Goal: Information Seeking & Learning: Learn about a topic

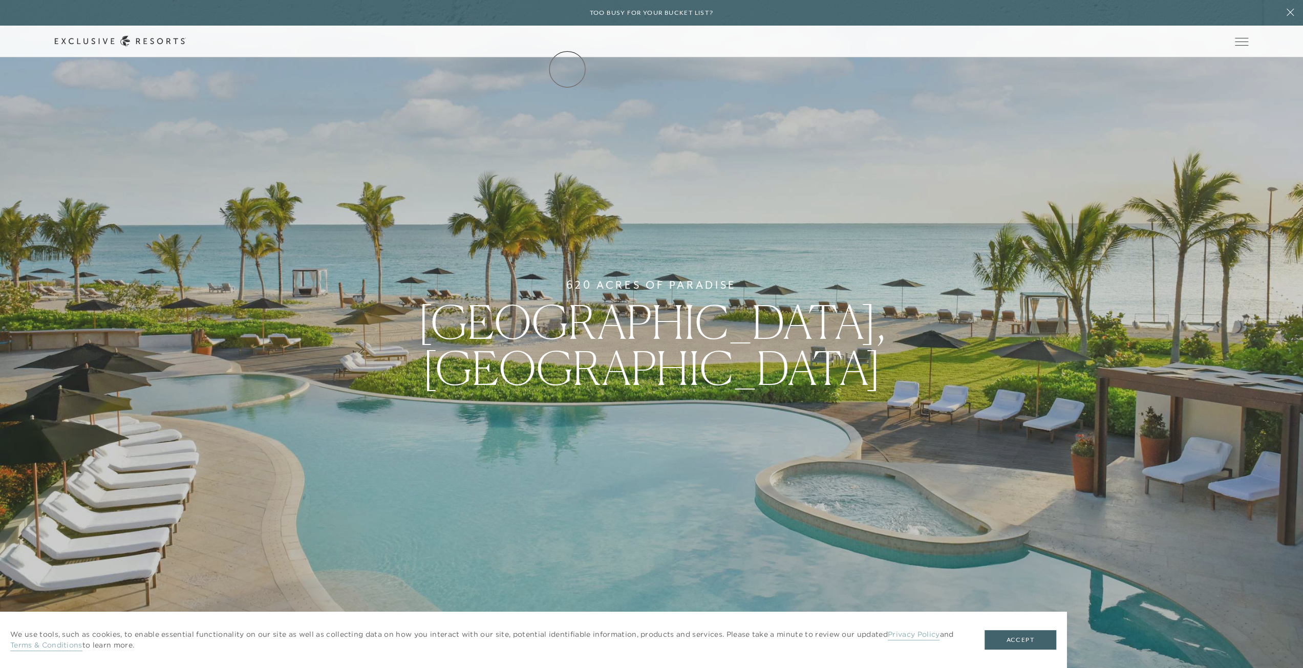
click at [0, 0] on link "The Collection" at bounding box center [0, 0] width 0 height 0
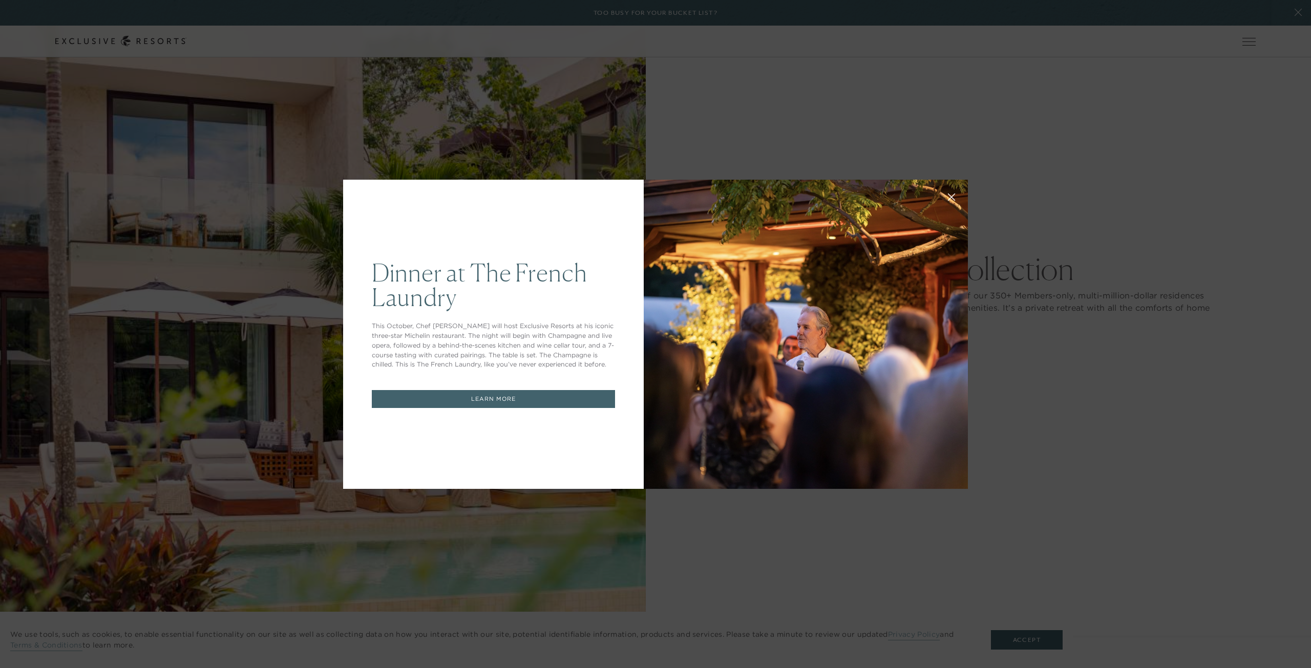
click at [724, 512] on div "Dinner at The French Laundry This October, Chef Thomas Keller will host Exclusi…" at bounding box center [655, 334] width 1311 height 668
click at [505, 398] on link "LEARN MORE" at bounding box center [493, 399] width 243 height 18
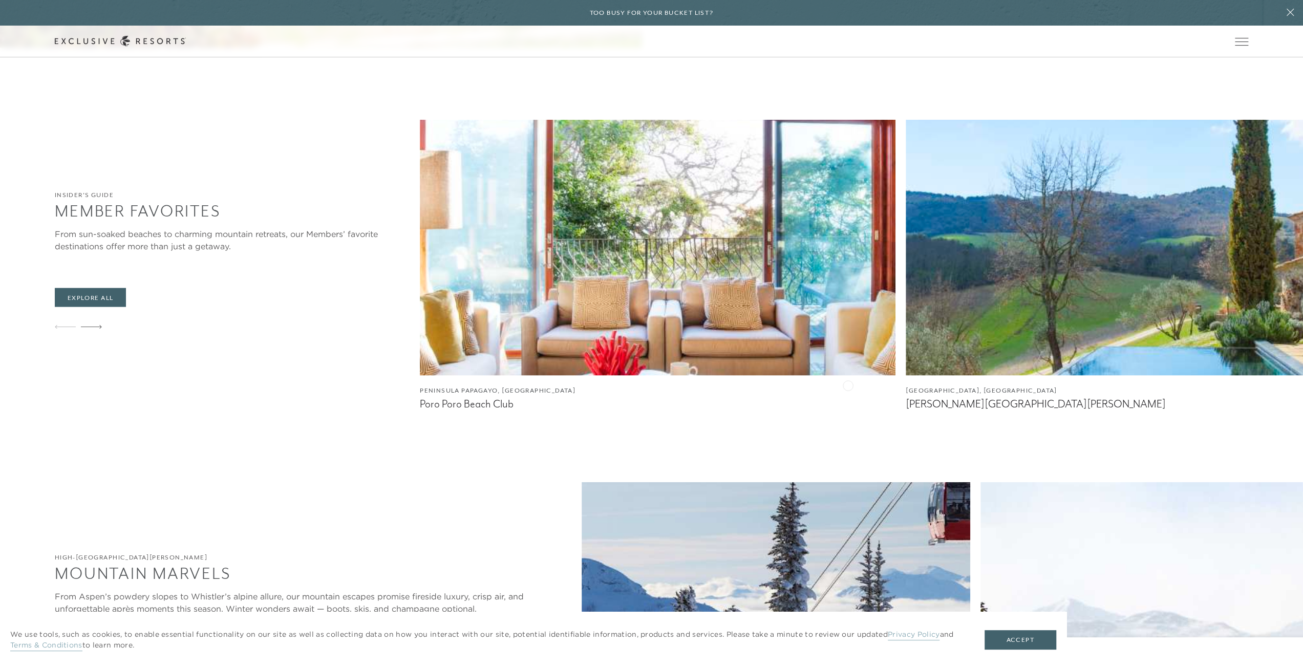
scroll to position [1946, 0]
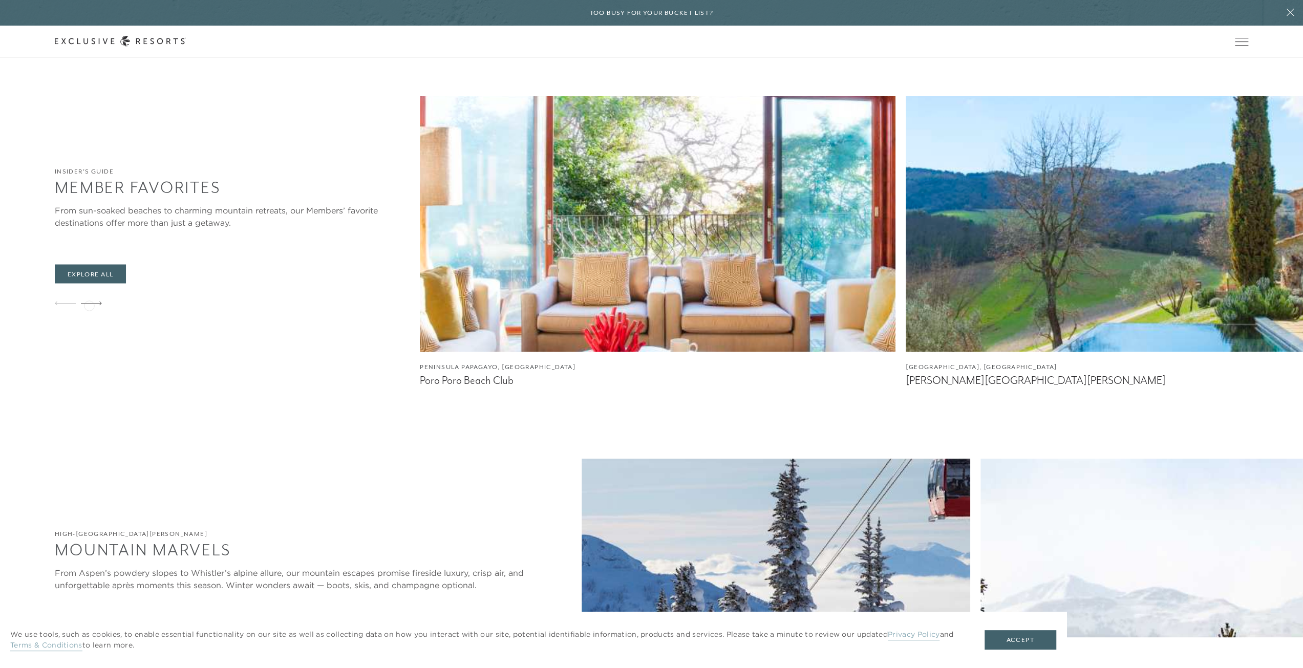
click at [89, 305] on icon at bounding box center [91, 303] width 21 height 4
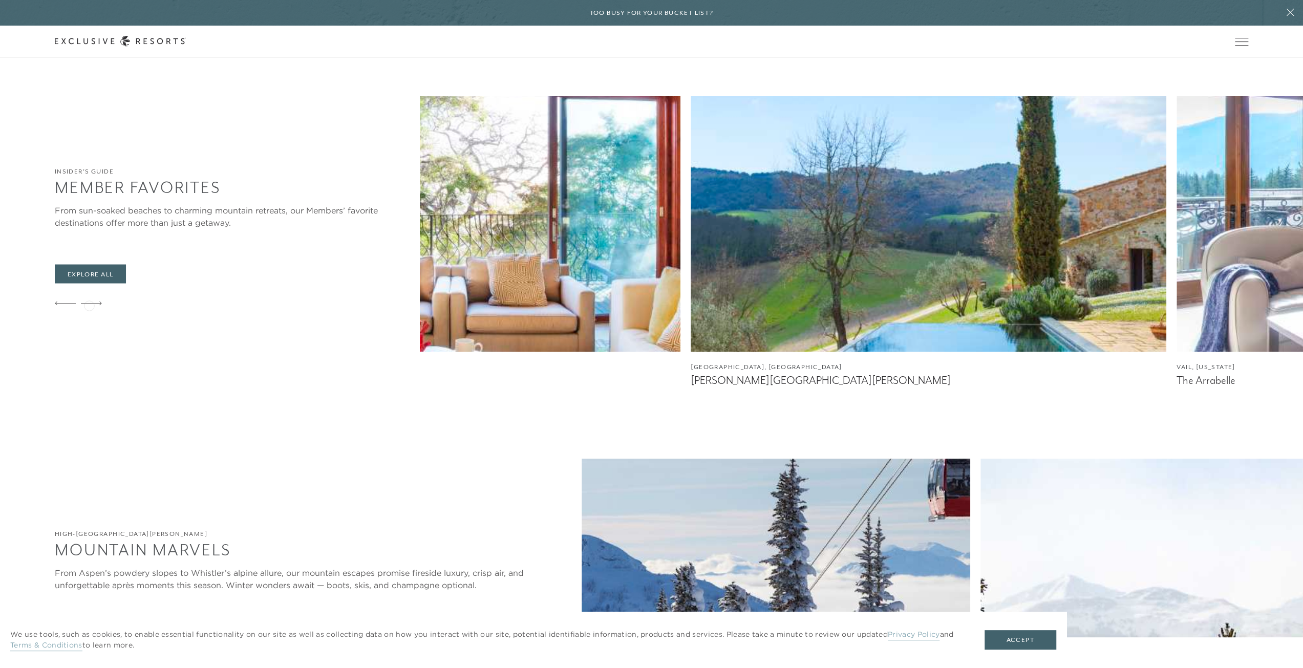
click at [89, 305] on icon at bounding box center [91, 303] width 21 height 4
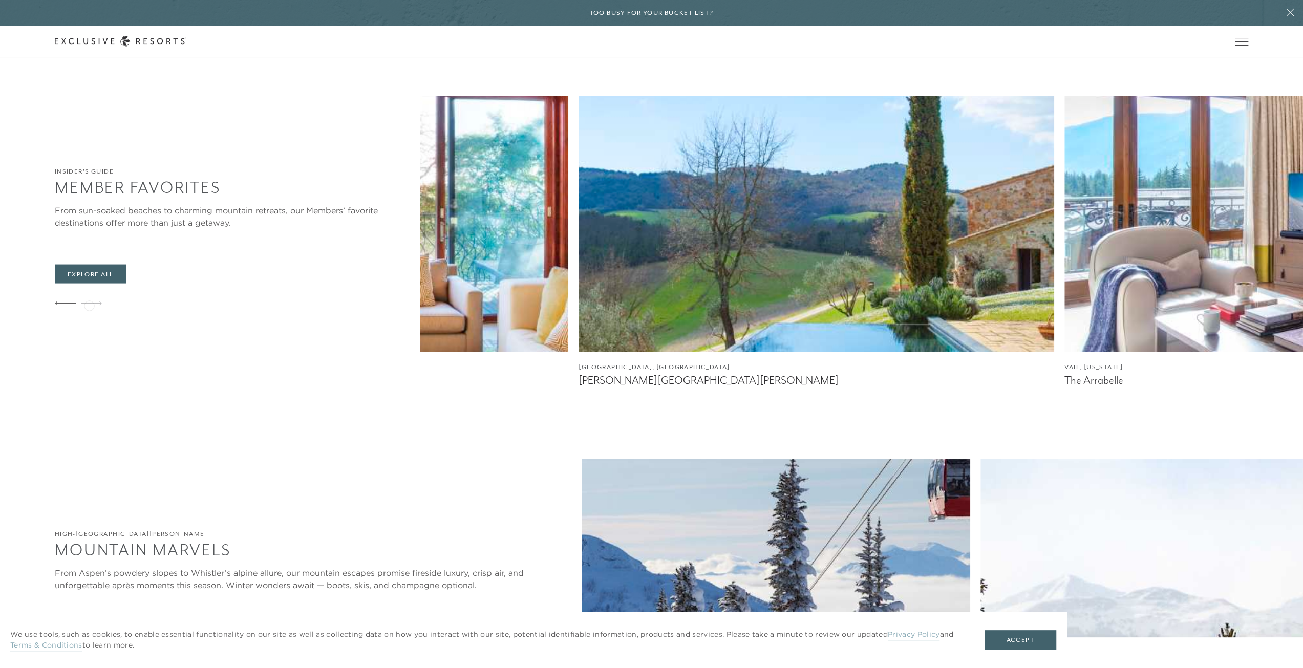
click at [89, 305] on icon at bounding box center [91, 303] width 21 height 4
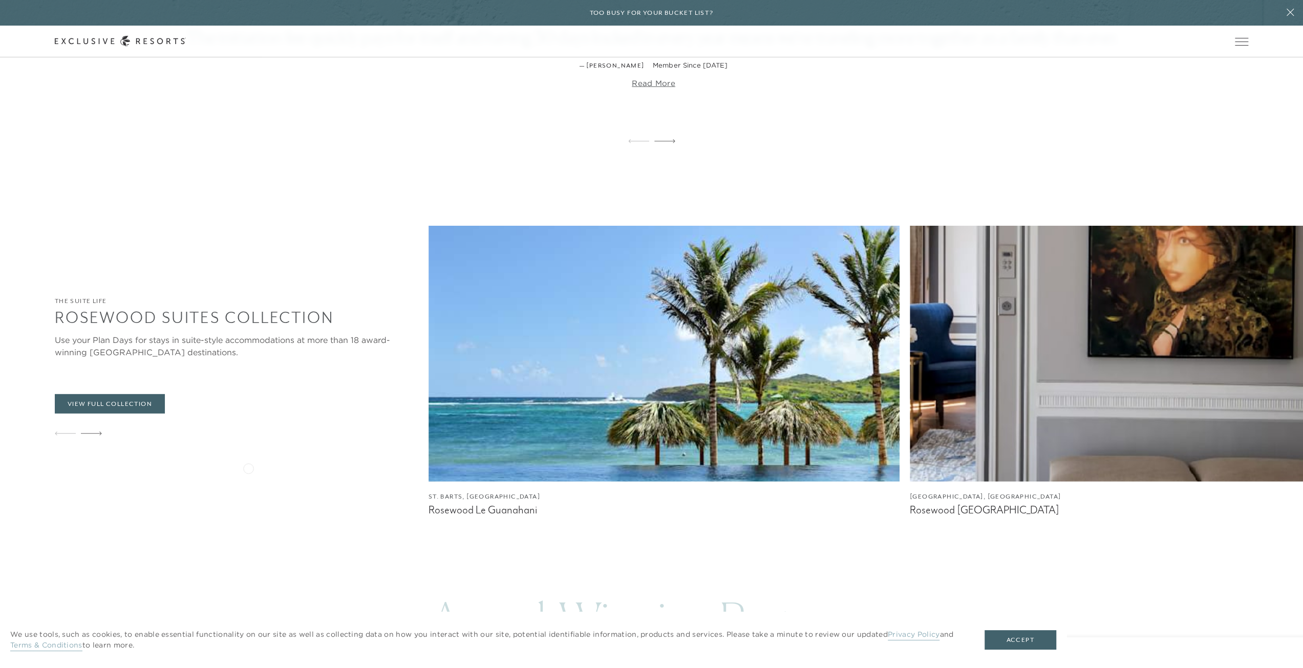
scroll to position [2868, 0]
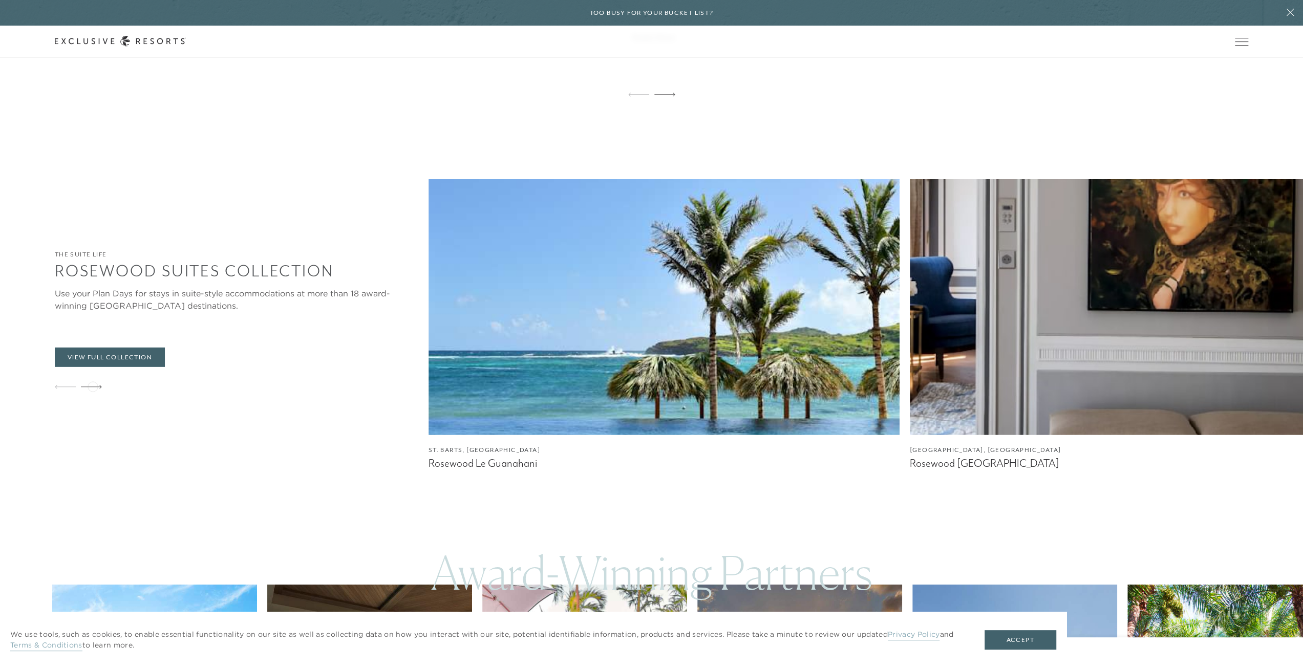
click at [93, 386] on icon at bounding box center [91, 387] width 21 height 4
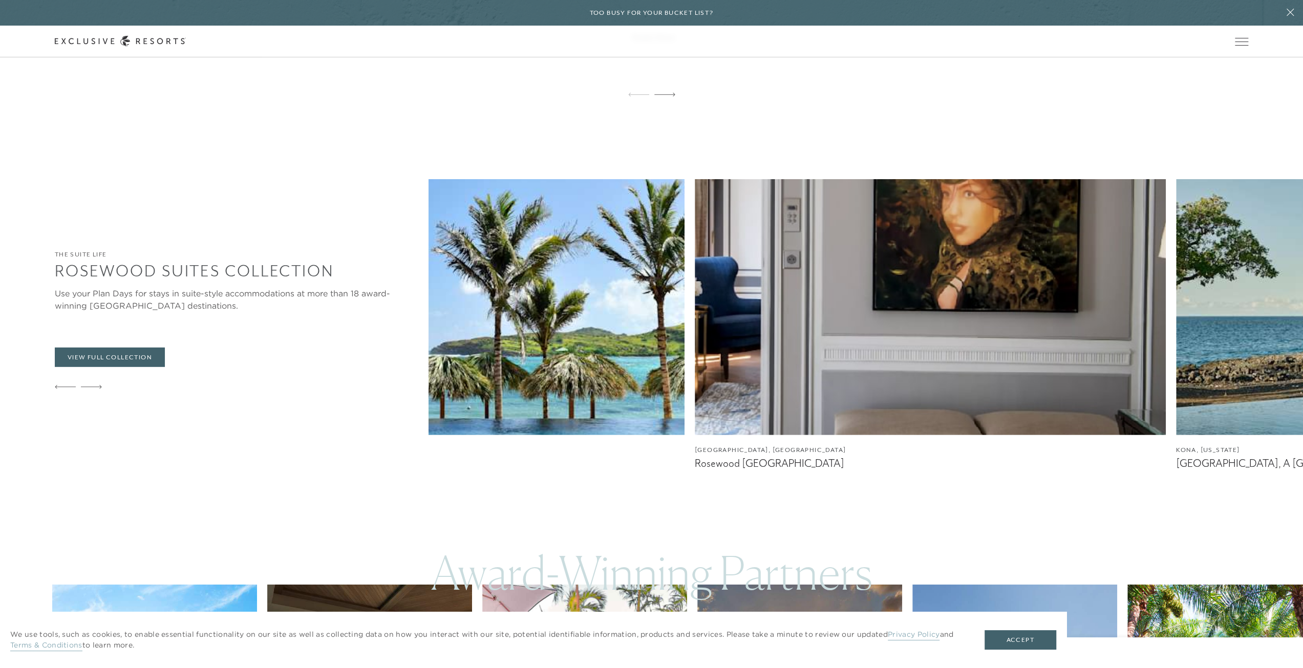
click at [93, 386] on icon at bounding box center [91, 387] width 21 height 4
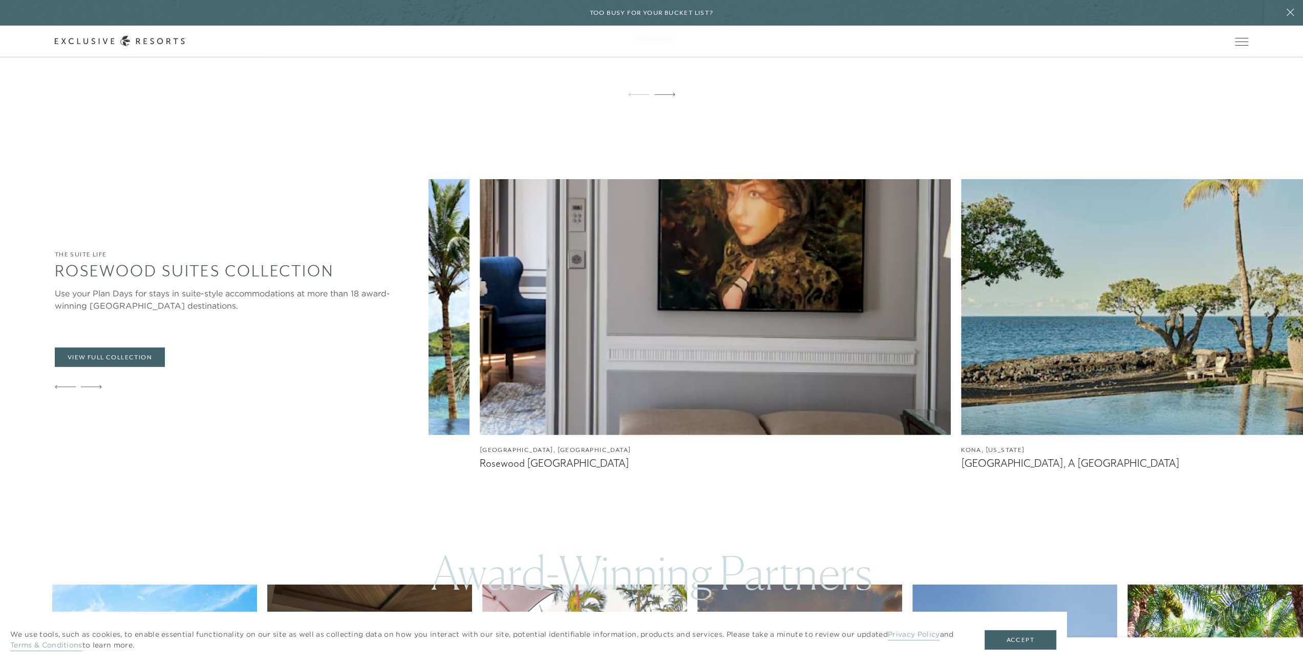
click at [93, 386] on icon at bounding box center [91, 387] width 21 height 4
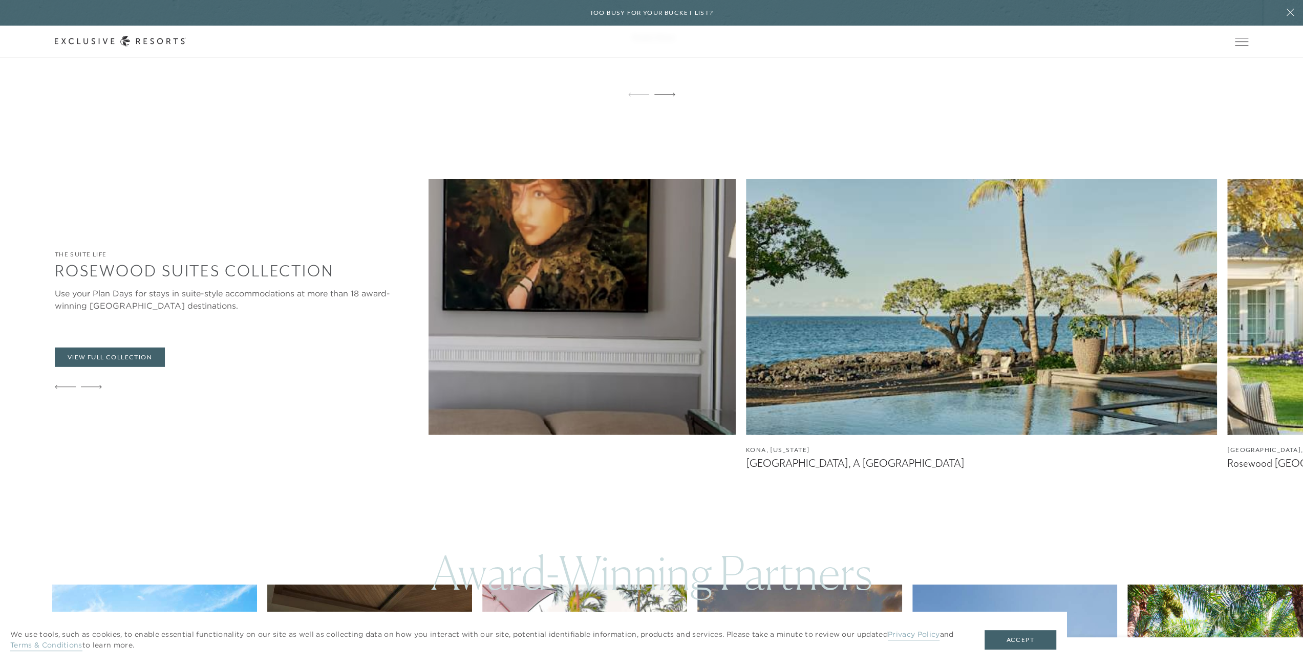
click at [93, 386] on icon at bounding box center [91, 387] width 21 height 4
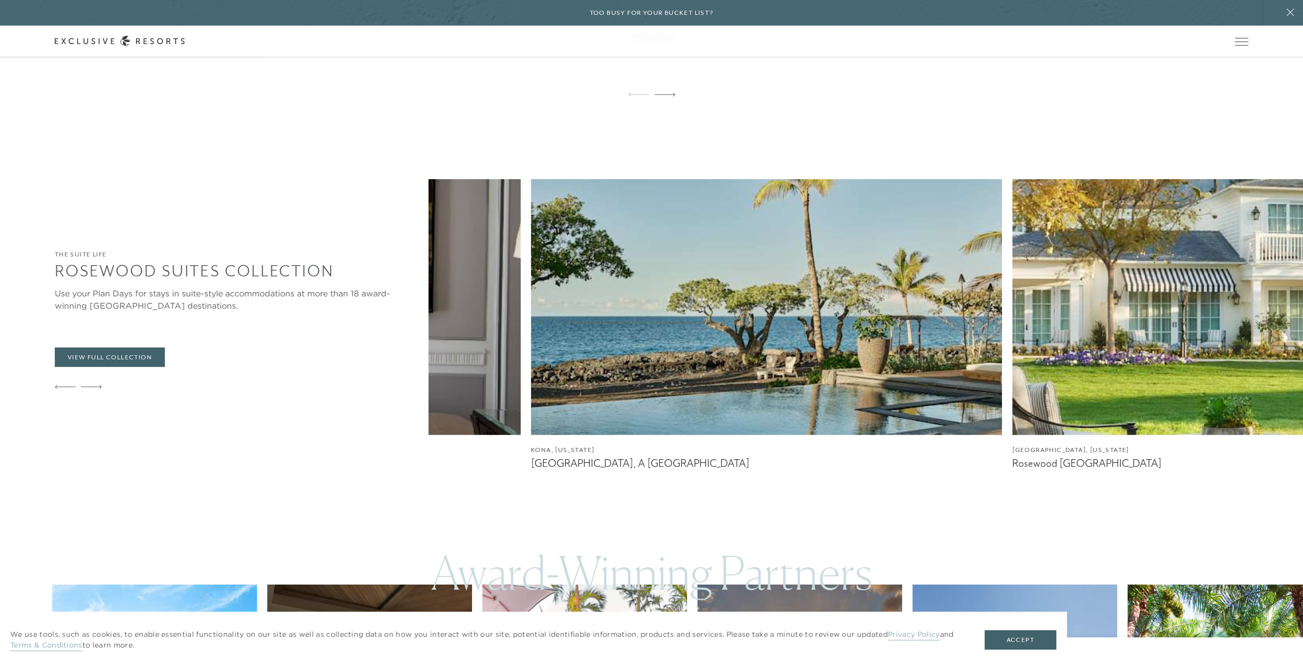
click at [93, 386] on icon at bounding box center [91, 387] width 21 height 4
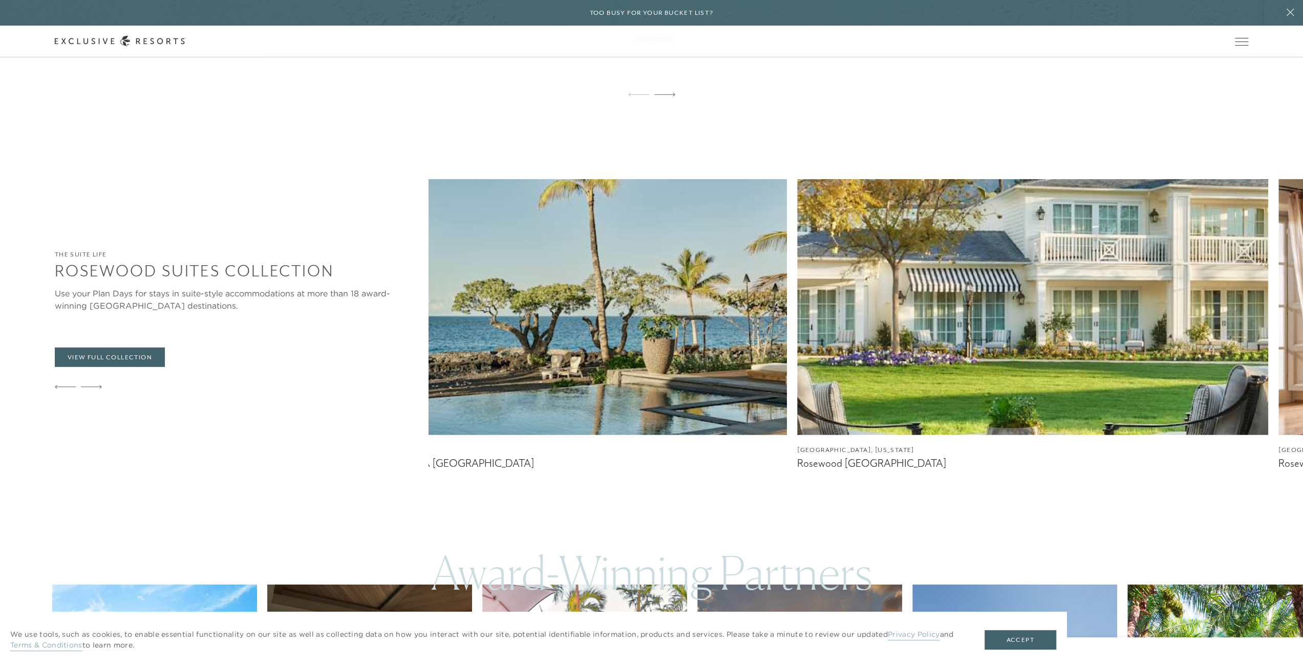
click at [93, 386] on icon at bounding box center [91, 387] width 21 height 4
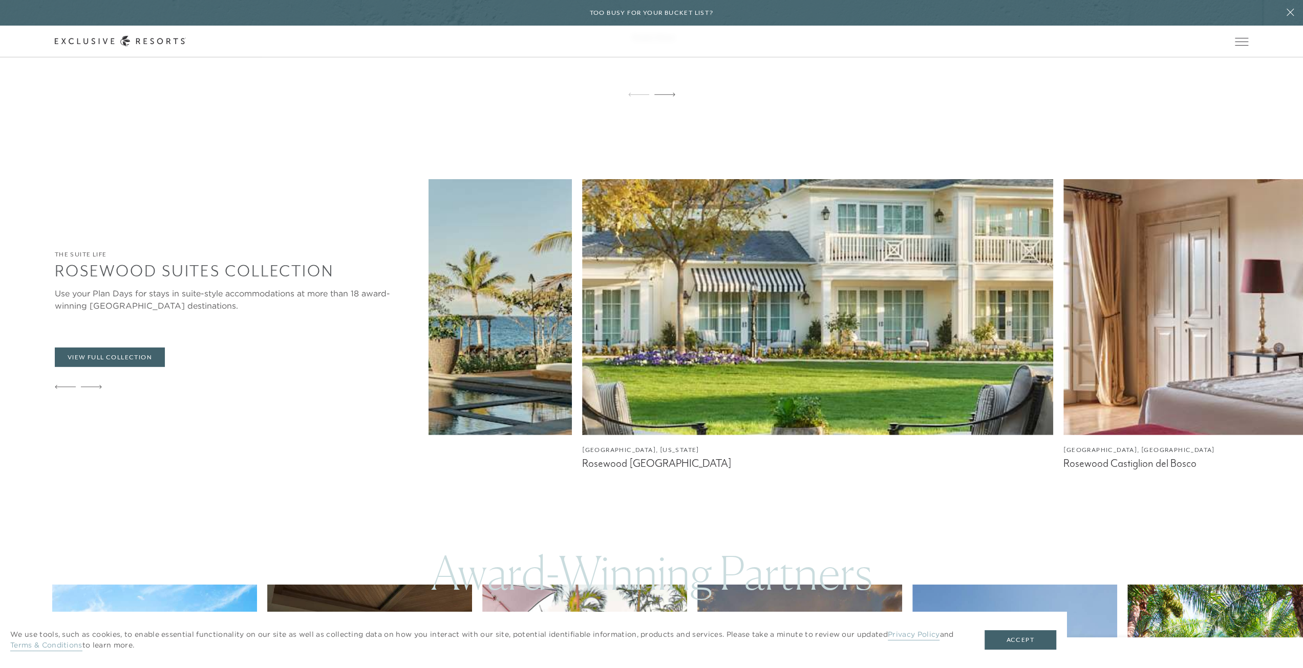
click at [93, 386] on icon at bounding box center [91, 387] width 21 height 4
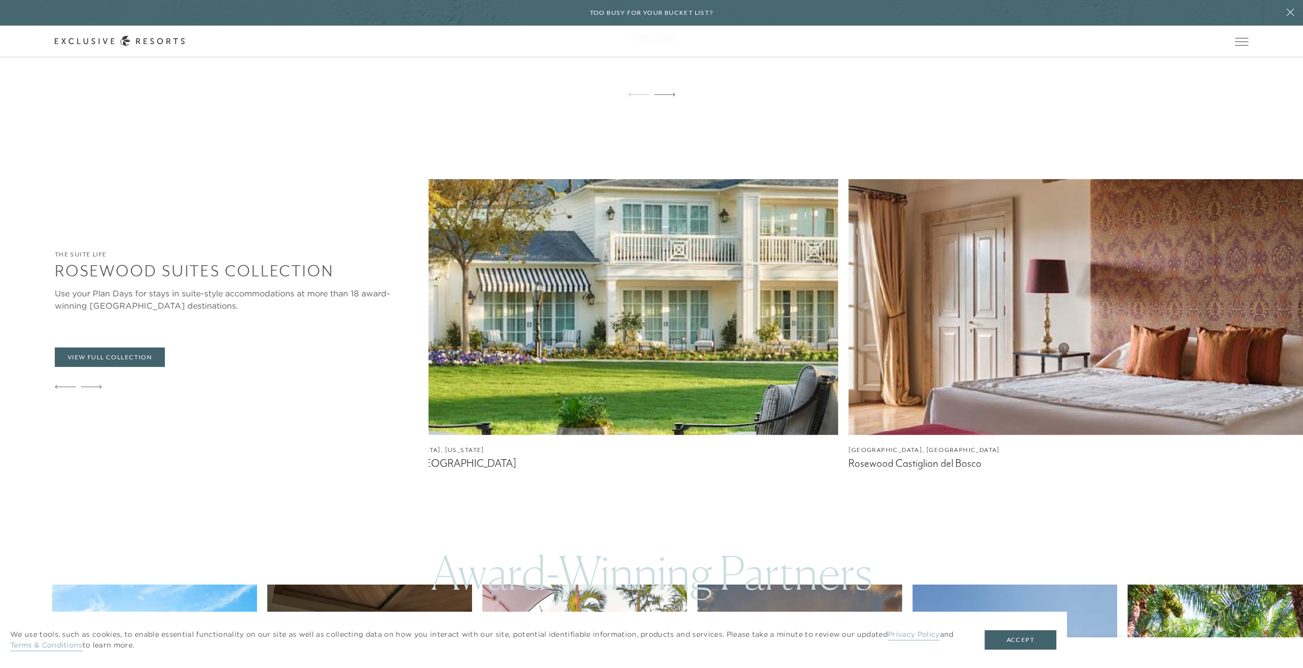
click at [93, 386] on icon at bounding box center [91, 387] width 21 height 4
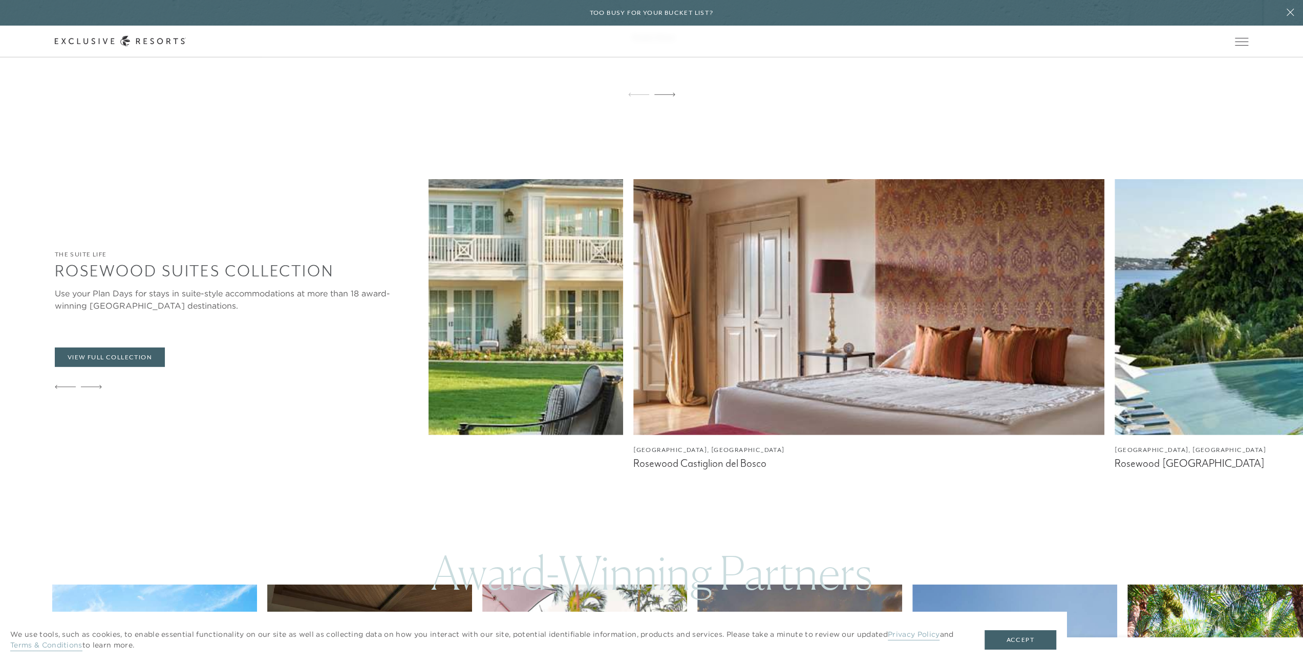
click at [93, 386] on icon at bounding box center [91, 387] width 21 height 4
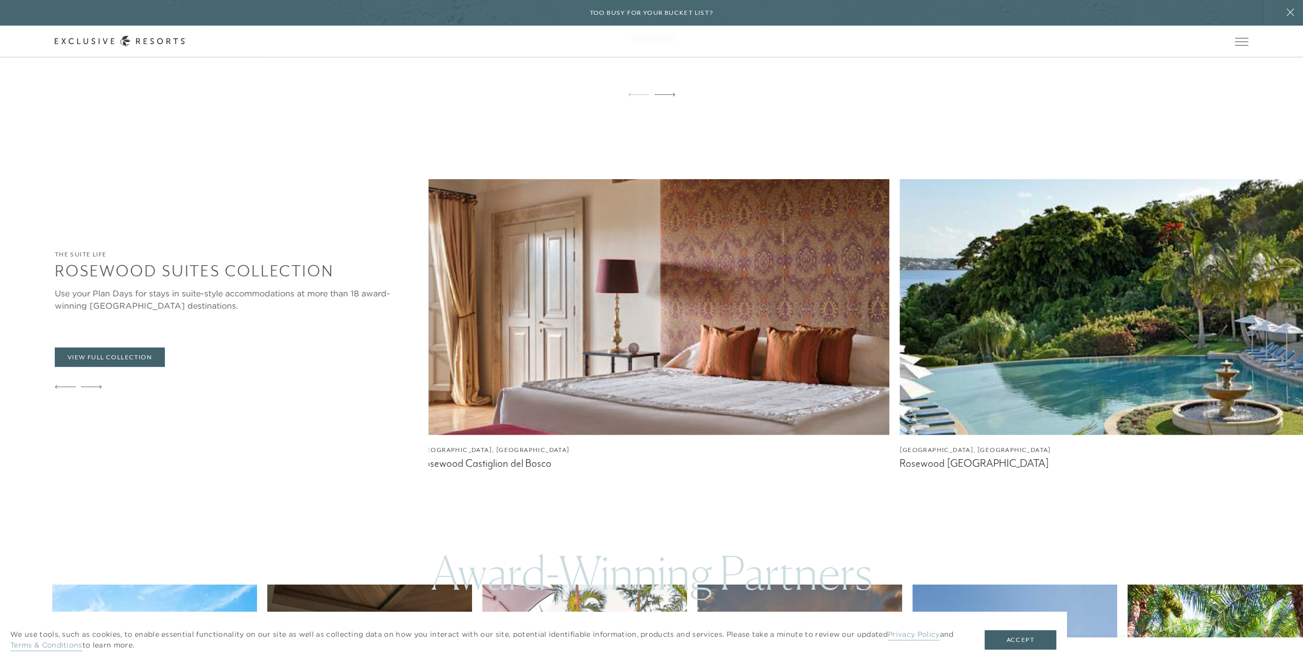
click at [93, 386] on icon at bounding box center [91, 387] width 21 height 4
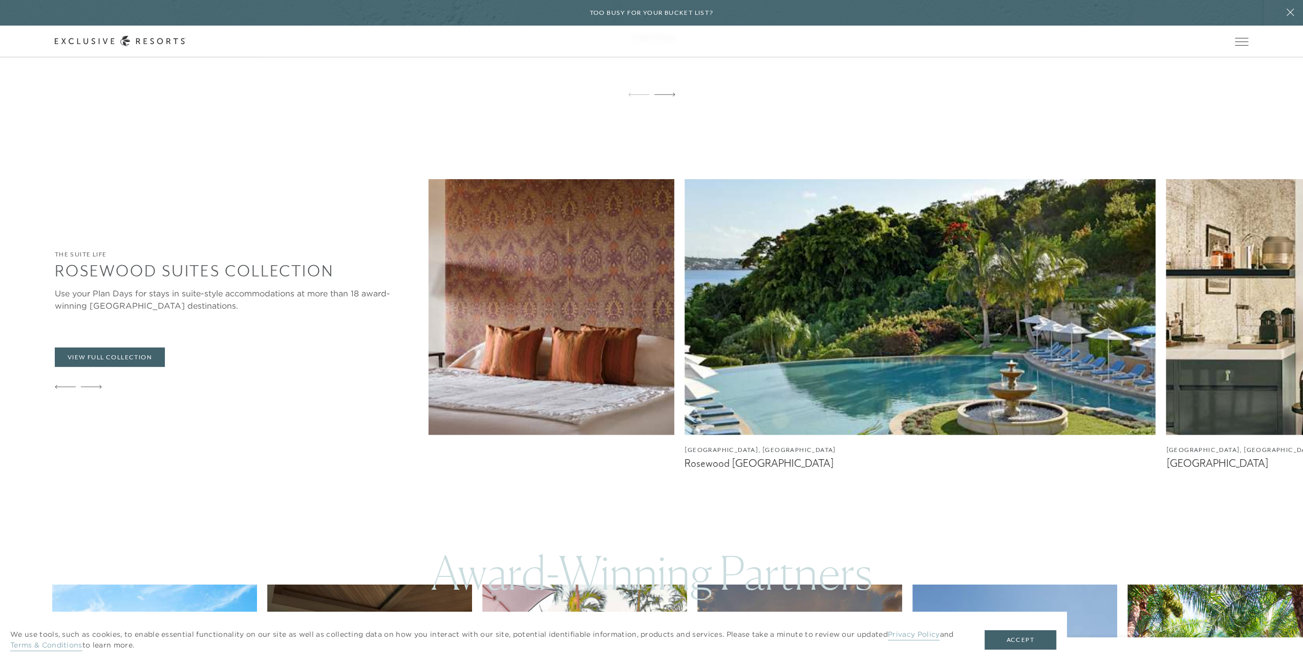
click at [93, 386] on icon at bounding box center [91, 387] width 21 height 4
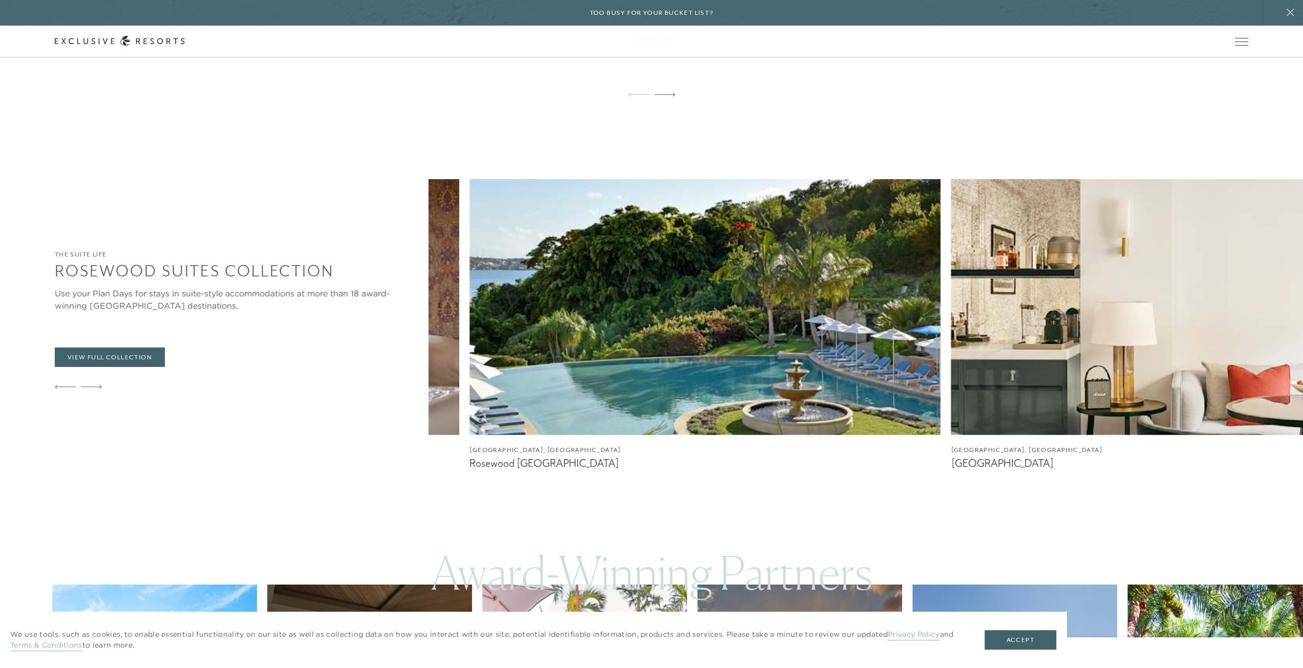
click at [93, 386] on icon at bounding box center [91, 387] width 21 height 4
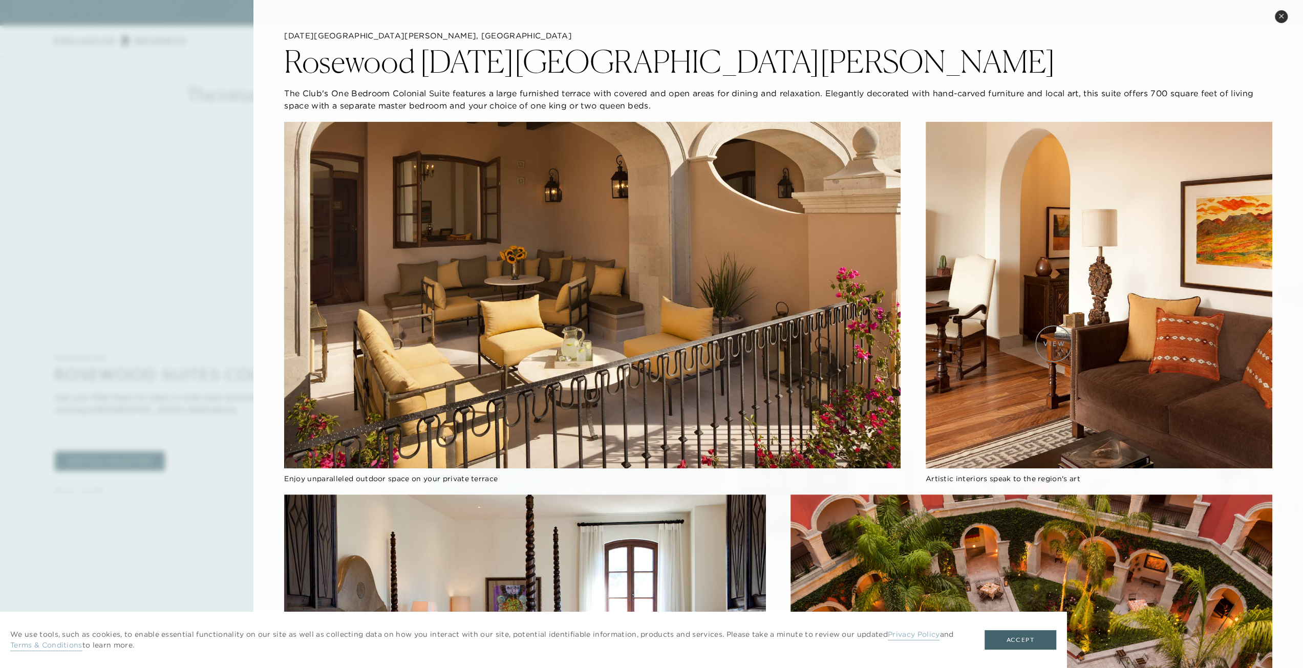
scroll to position [2561, 0]
click at [1280, 14] on icon at bounding box center [1282, 16] width 6 height 6
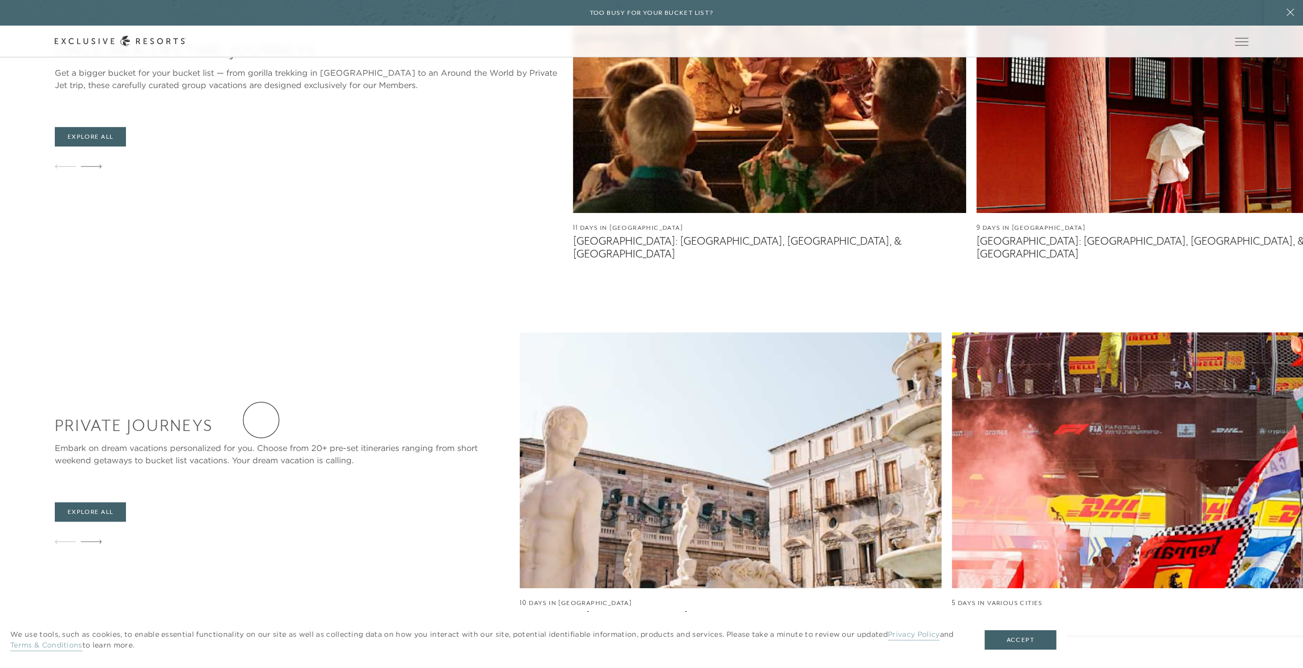
scroll to position [4763, 0]
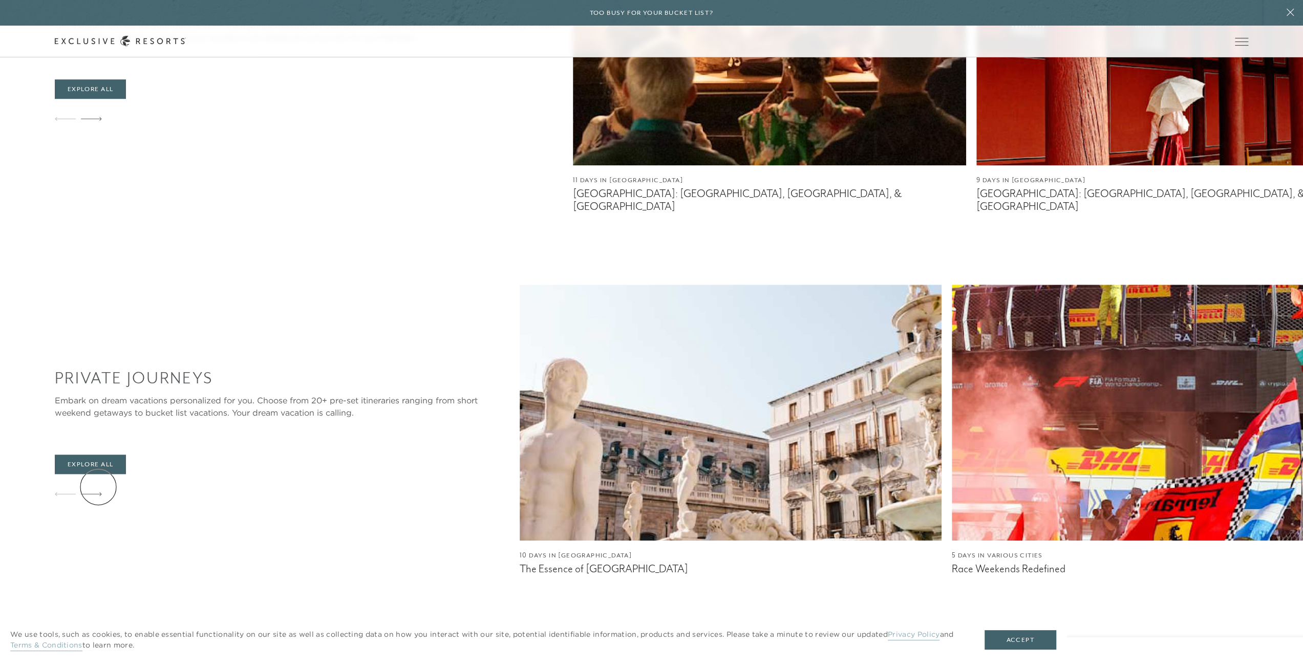
click at [98, 492] on icon at bounding box center [91, 494] width 21 height 4
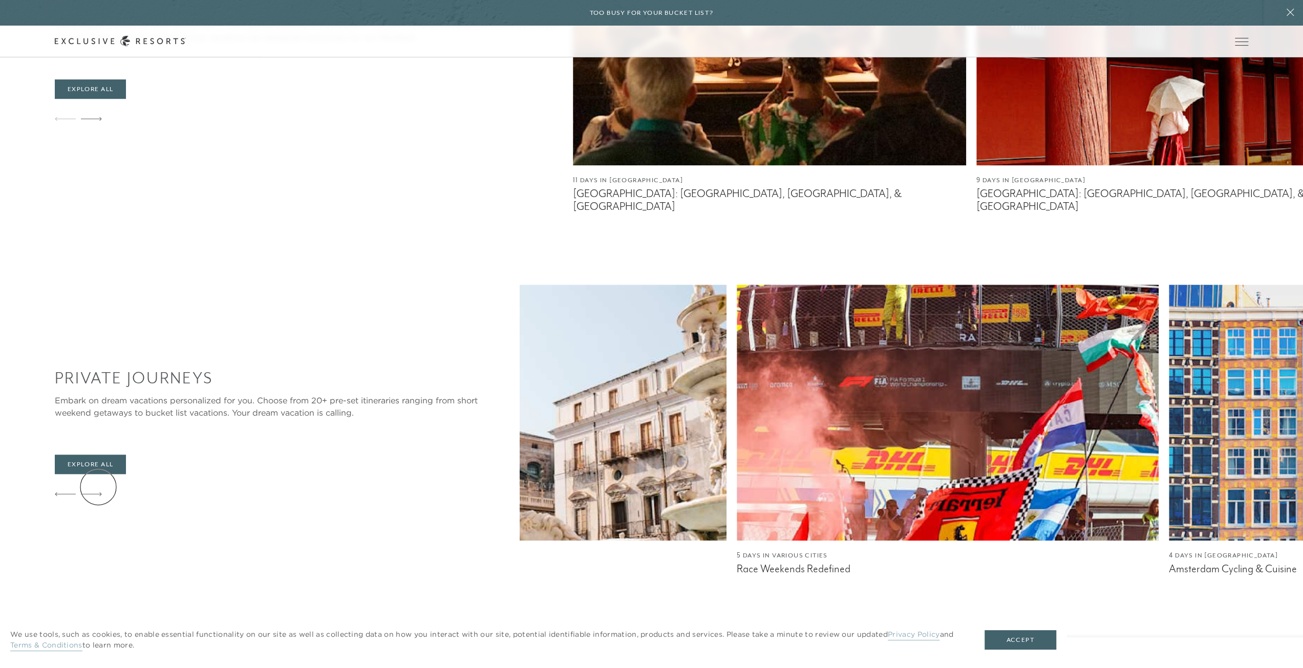
click at [98, 492] on icon at bounding box center [91, 494] width 21 height 4
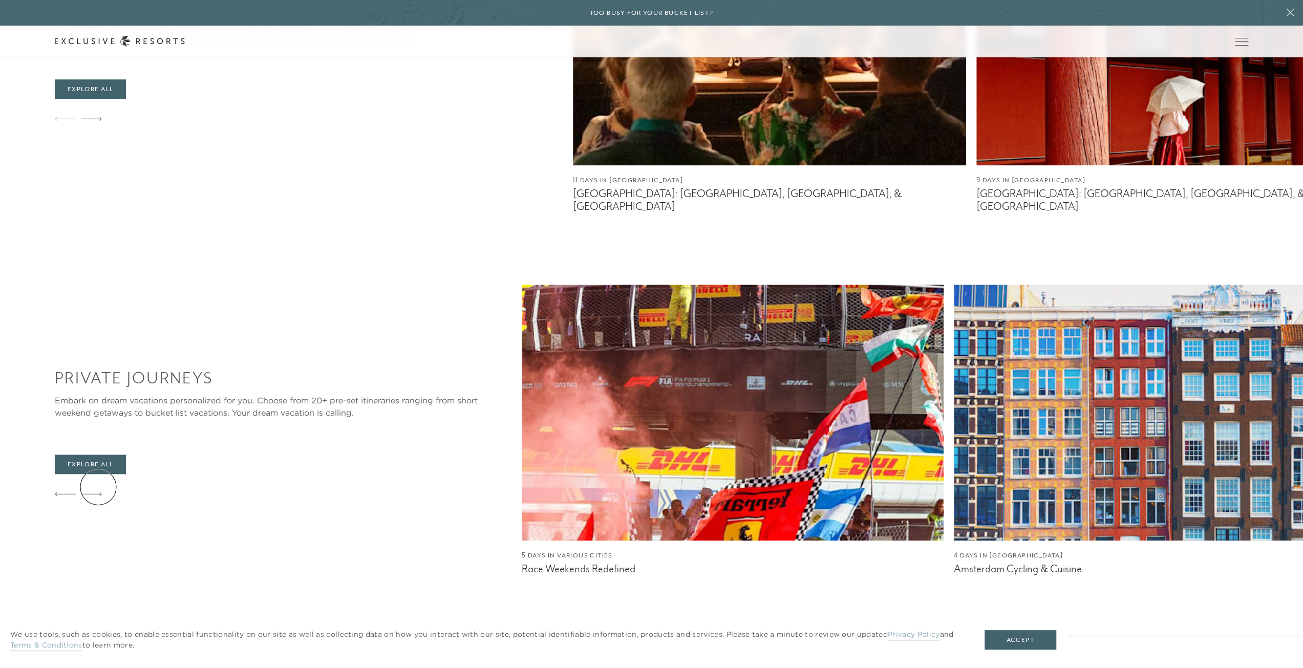
click at [98, 492] on icon at bounding box center [91, 494] width 21 height 4
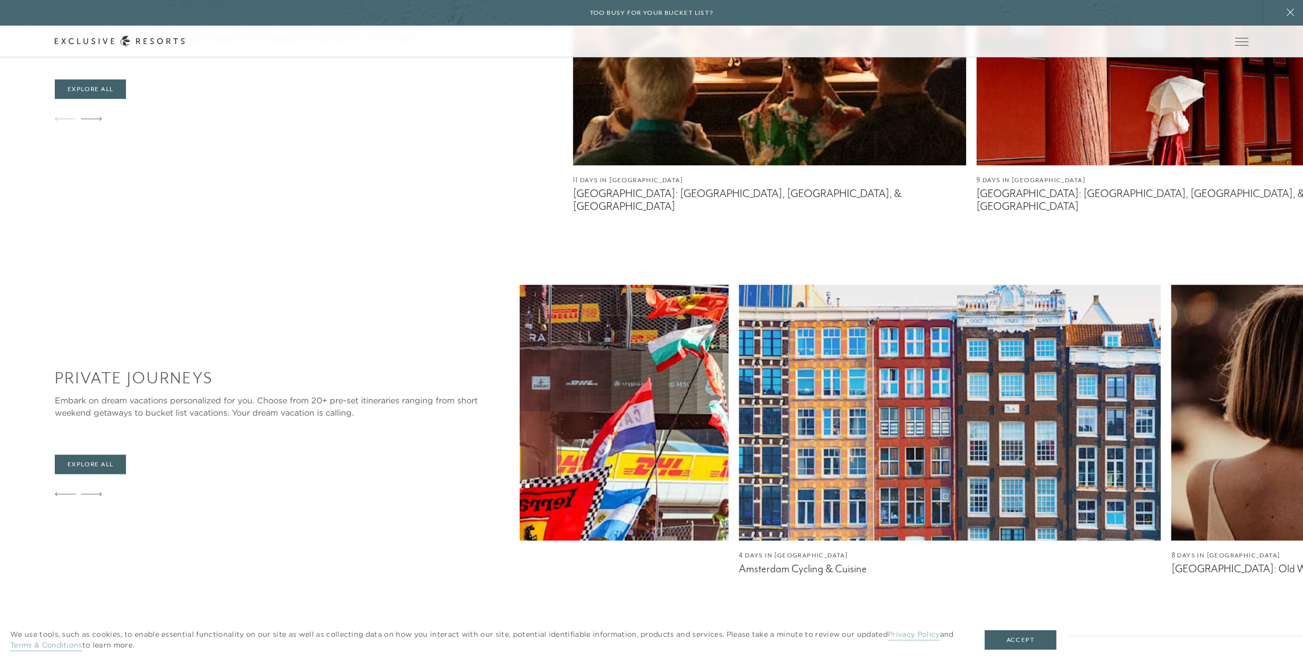
click at [98, 492] on icon at bounding box center [91, 494] width 21 height 4
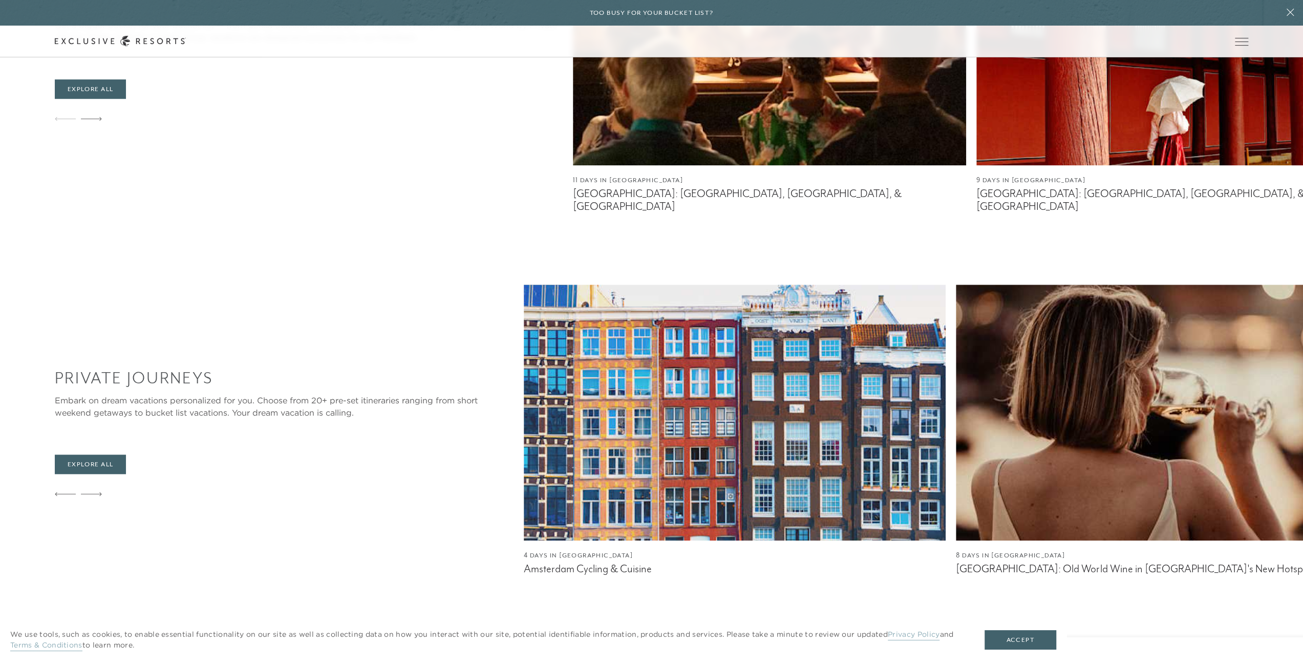
click at [98, 492] on icon at bounding box center [91, 494] width 21 height 4
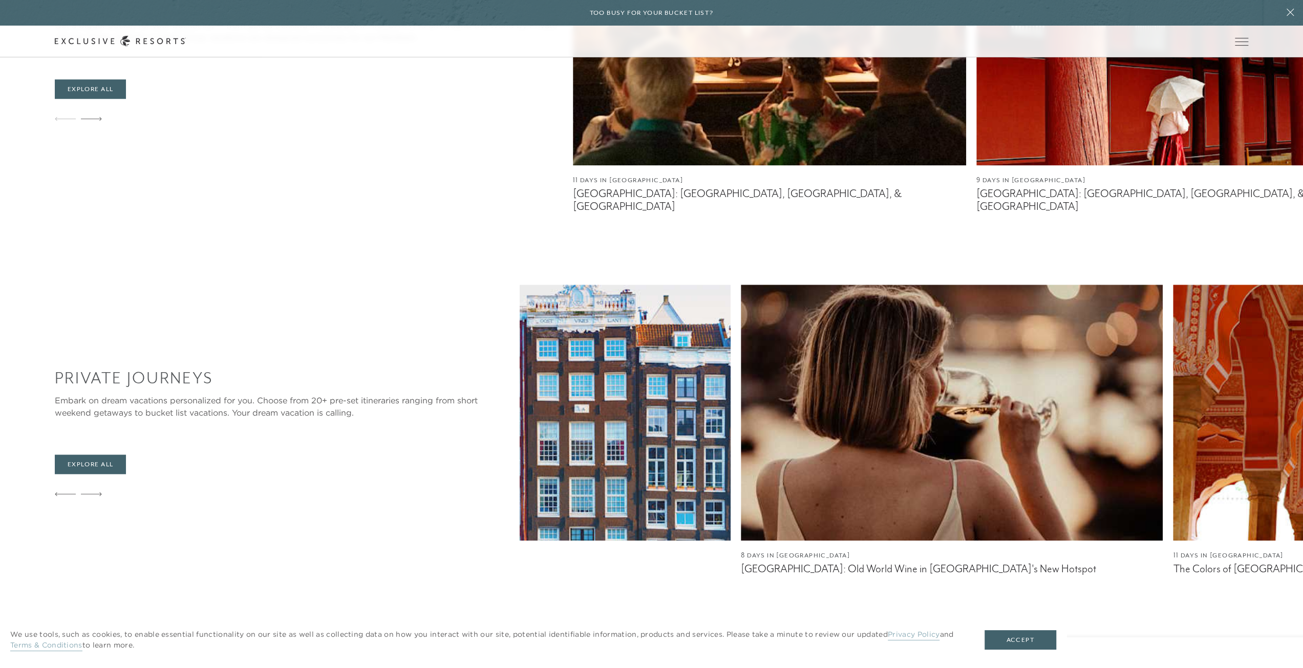
click at [98, 492] on icon at bounding box center [91, 494] width 21 height 4
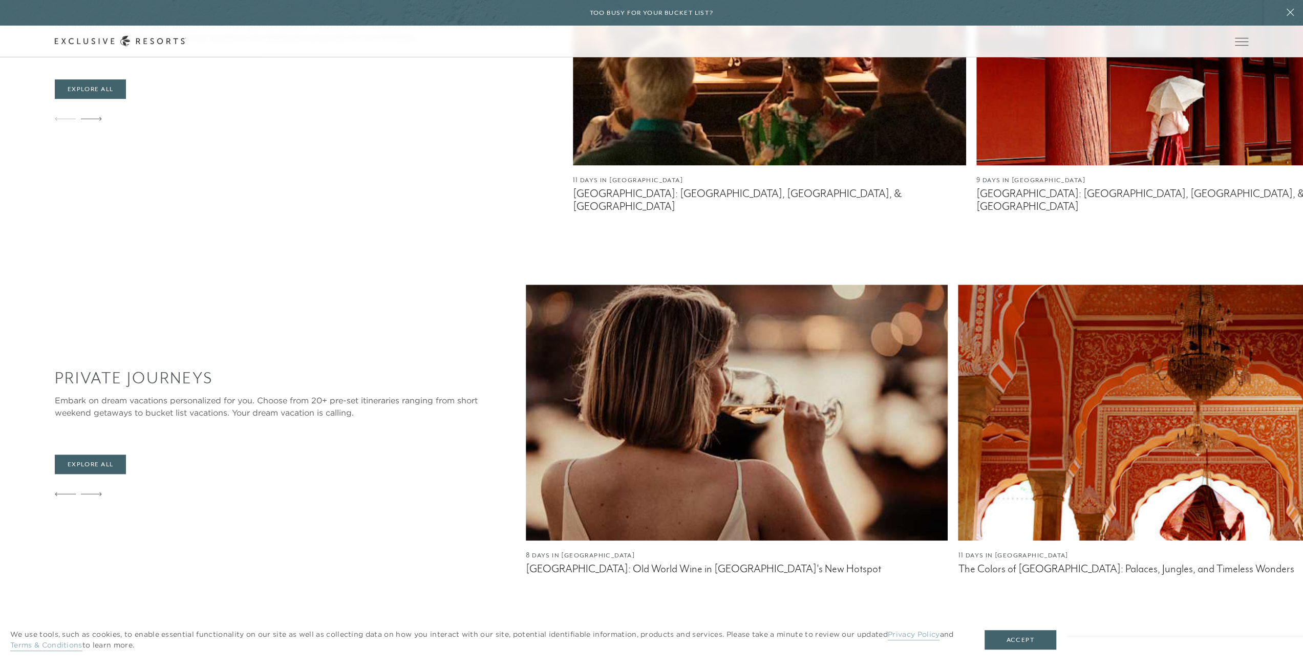
click at [98, 492] on icon at bounding box center [91, 494] width 21 height 4
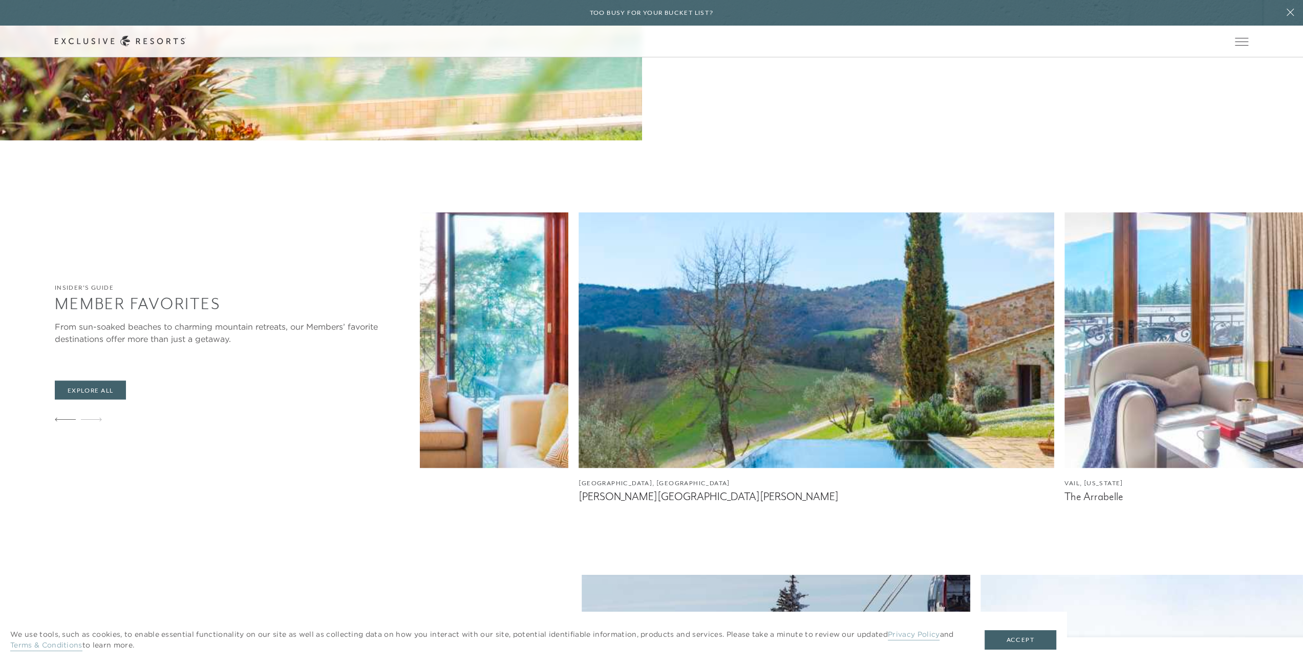
scroll to position [1881, 0]
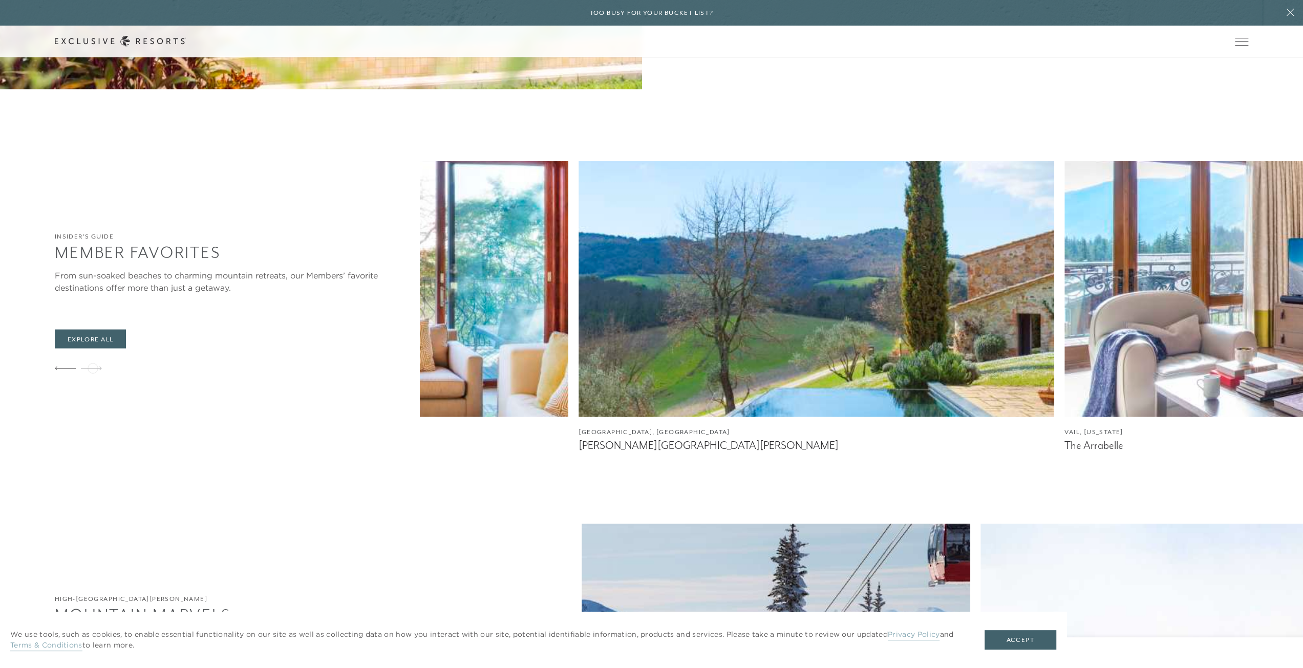
click at [93, 367] on icon at bounding box center [91, 368] width 21 height 4
click at [54, 368] on div "Insider's Guide Member Favorites From sun-soaked beaches to charming mountain r…" at bounding box center [651, 306] width 1303 height 291
click at [59, 367] on icon at bounding box center [65, 368] width 21 height 4
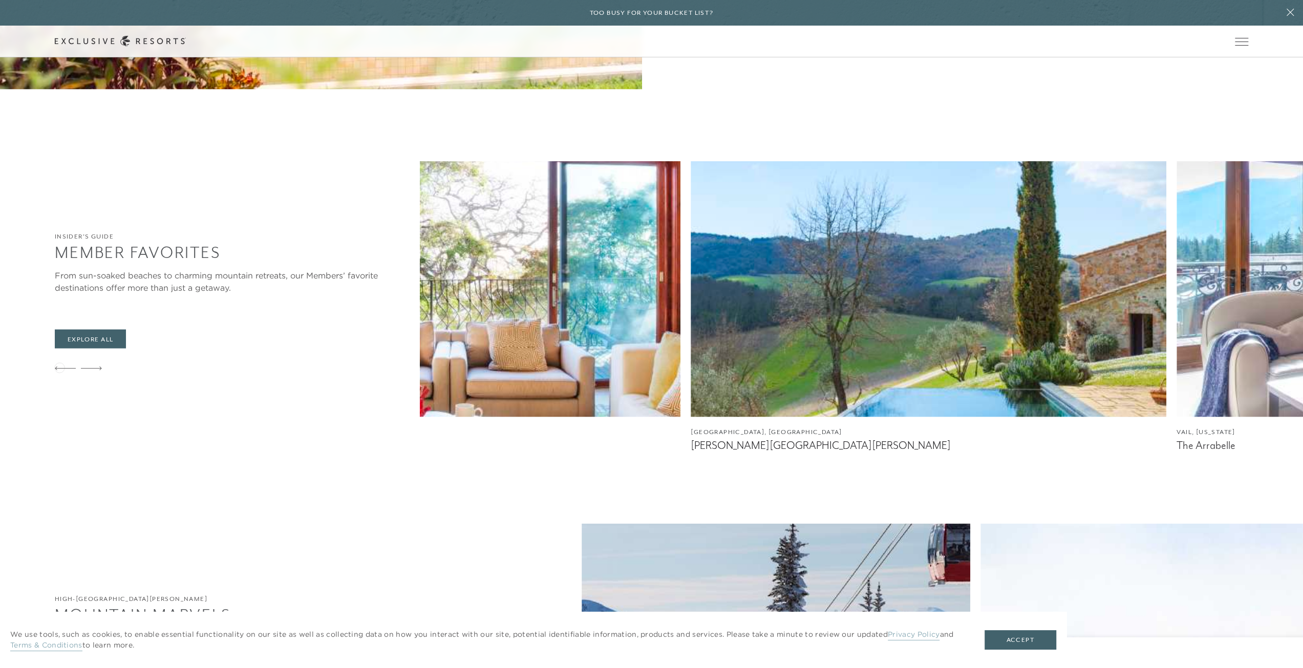
click at [59, 367] on icon at bounding box center [65, 368] width 21 height 4
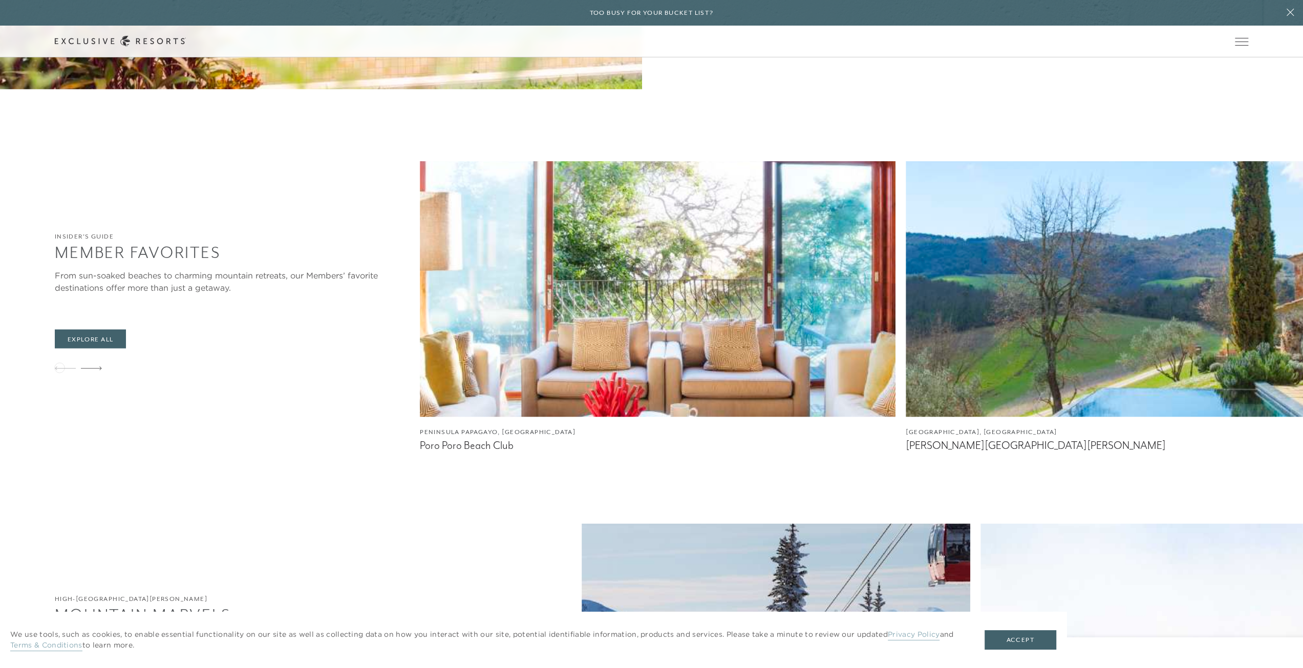
click at [59, 367] on icon at bounding box center [65, 368] width 21 height 4
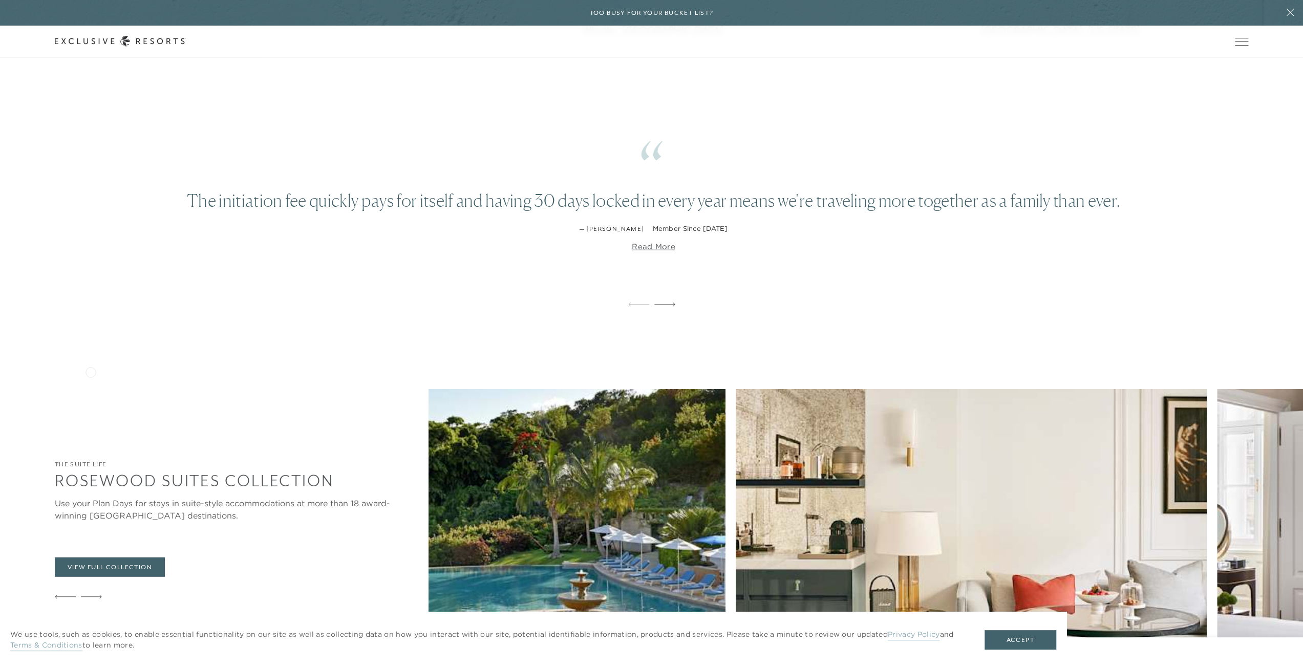
scroll to position [2854, 0]
